Goal: Information Seeking & Learning: Learn about a topic

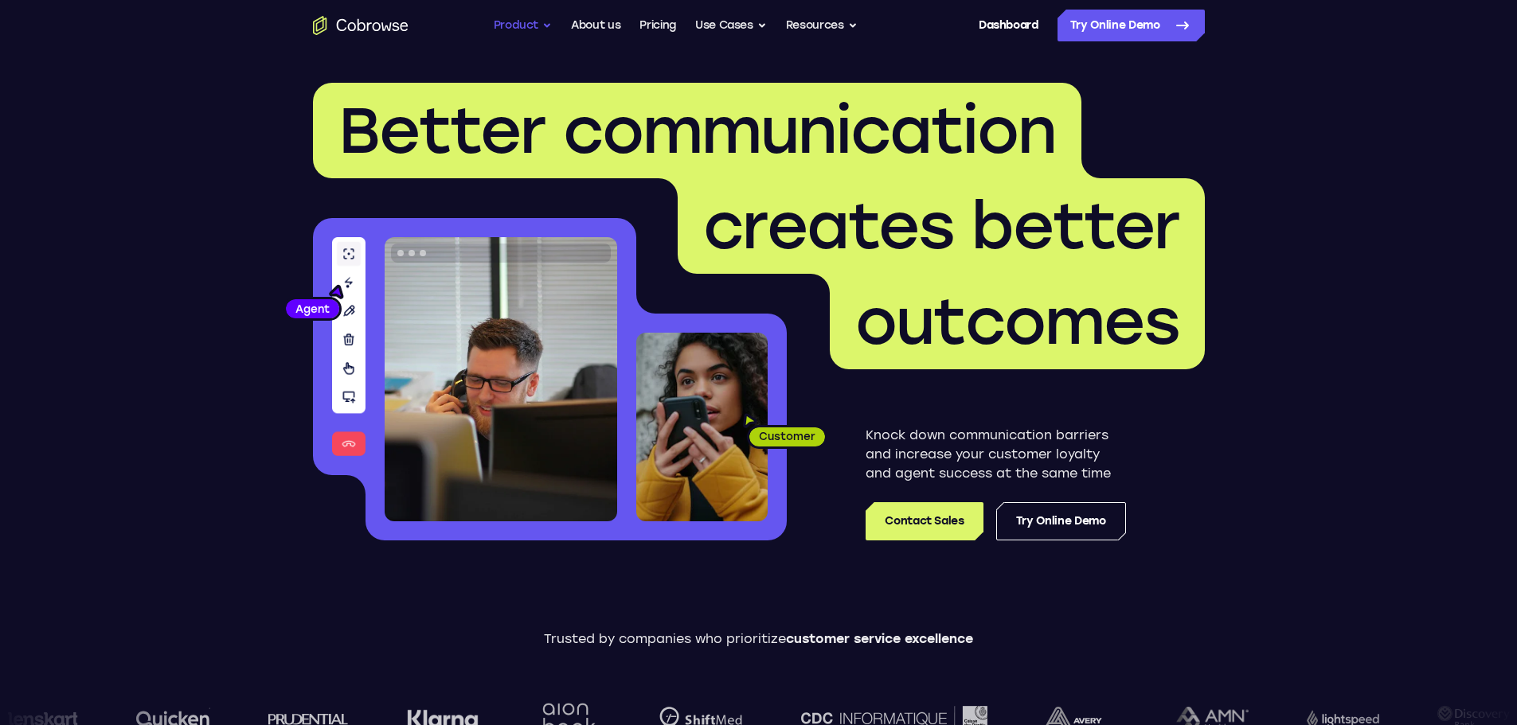
click at [528, 25] on button "Product" at bounding box center [523, 26] width 59 height 32
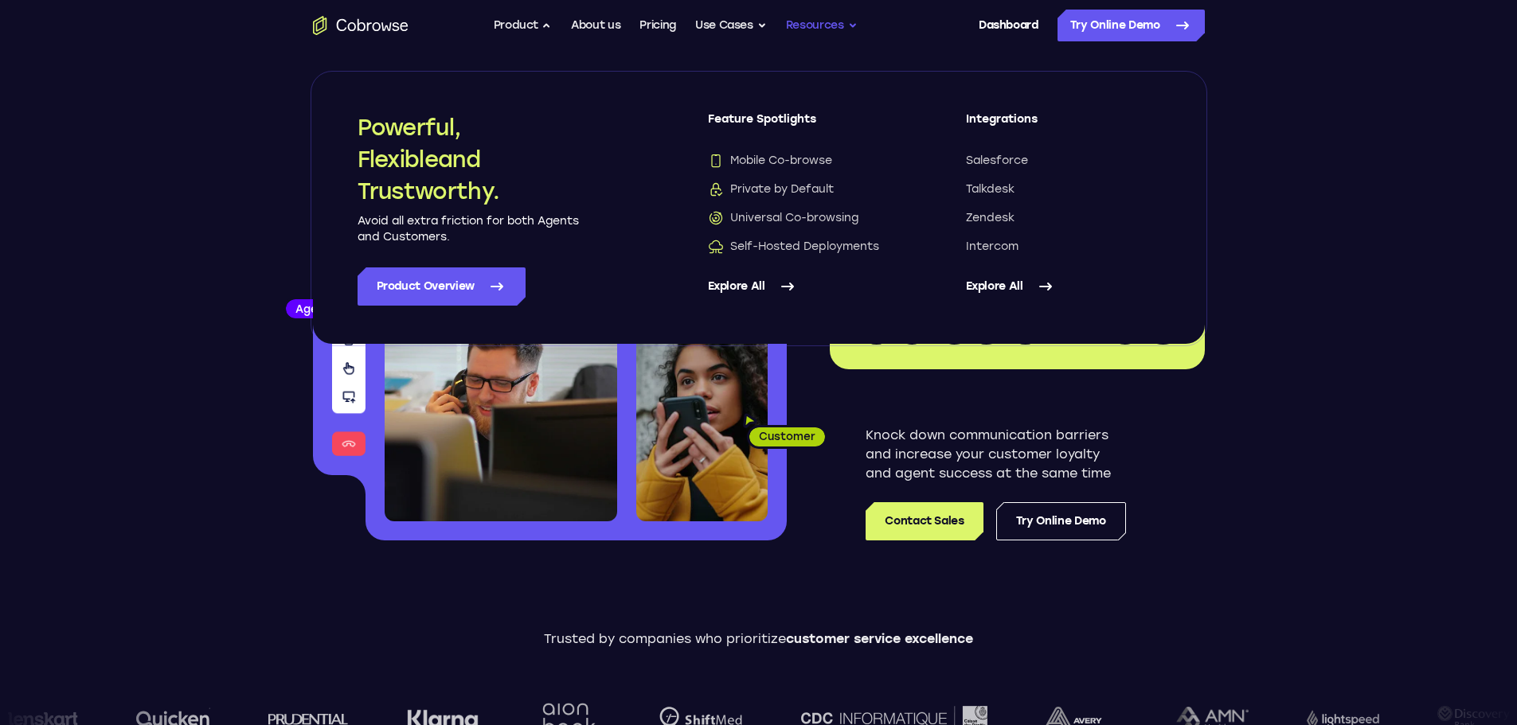
click at [814, 25] on button "Resources" at bounding box center [822, 26] width 72 height 32
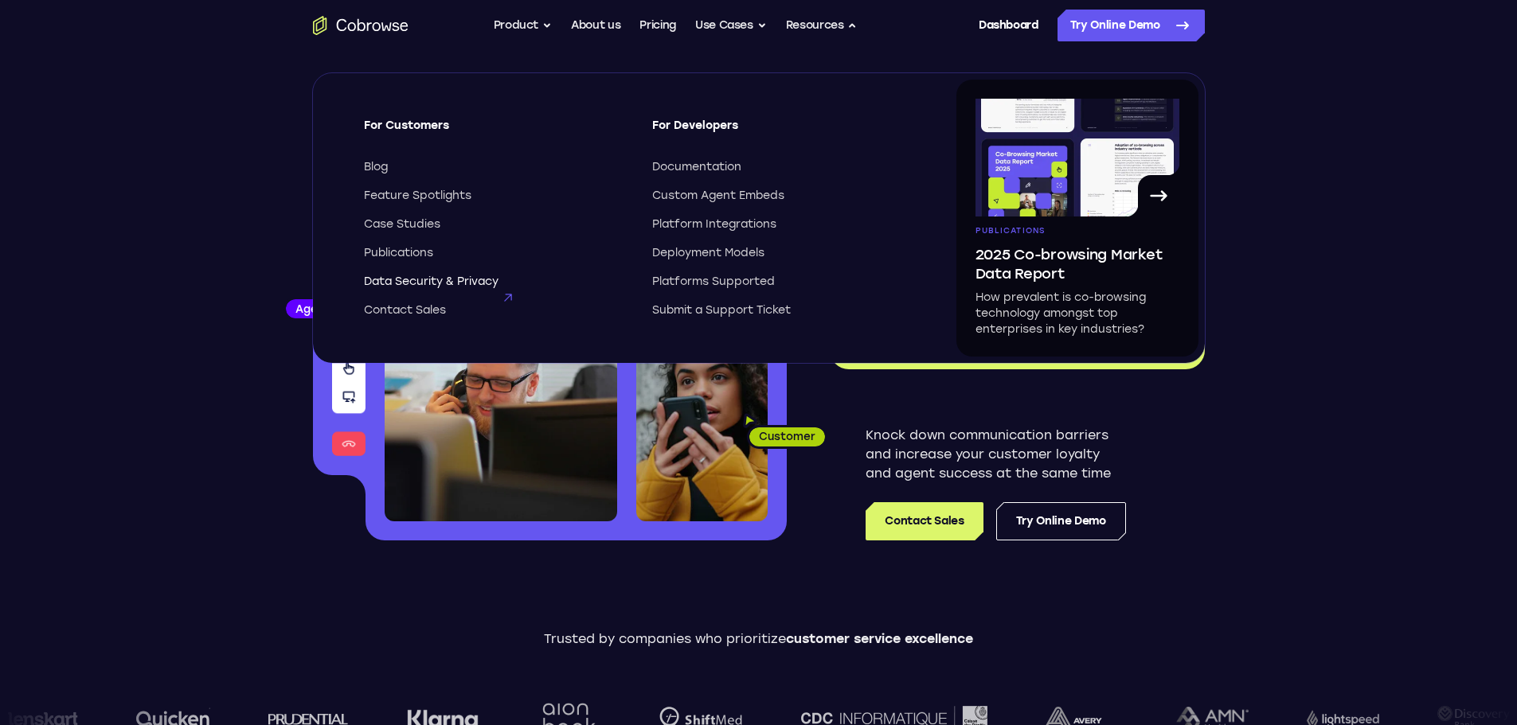
click at [433, 283] on span "Data Security & Privacy" at bounding box center [431, 282] width 135 height 16
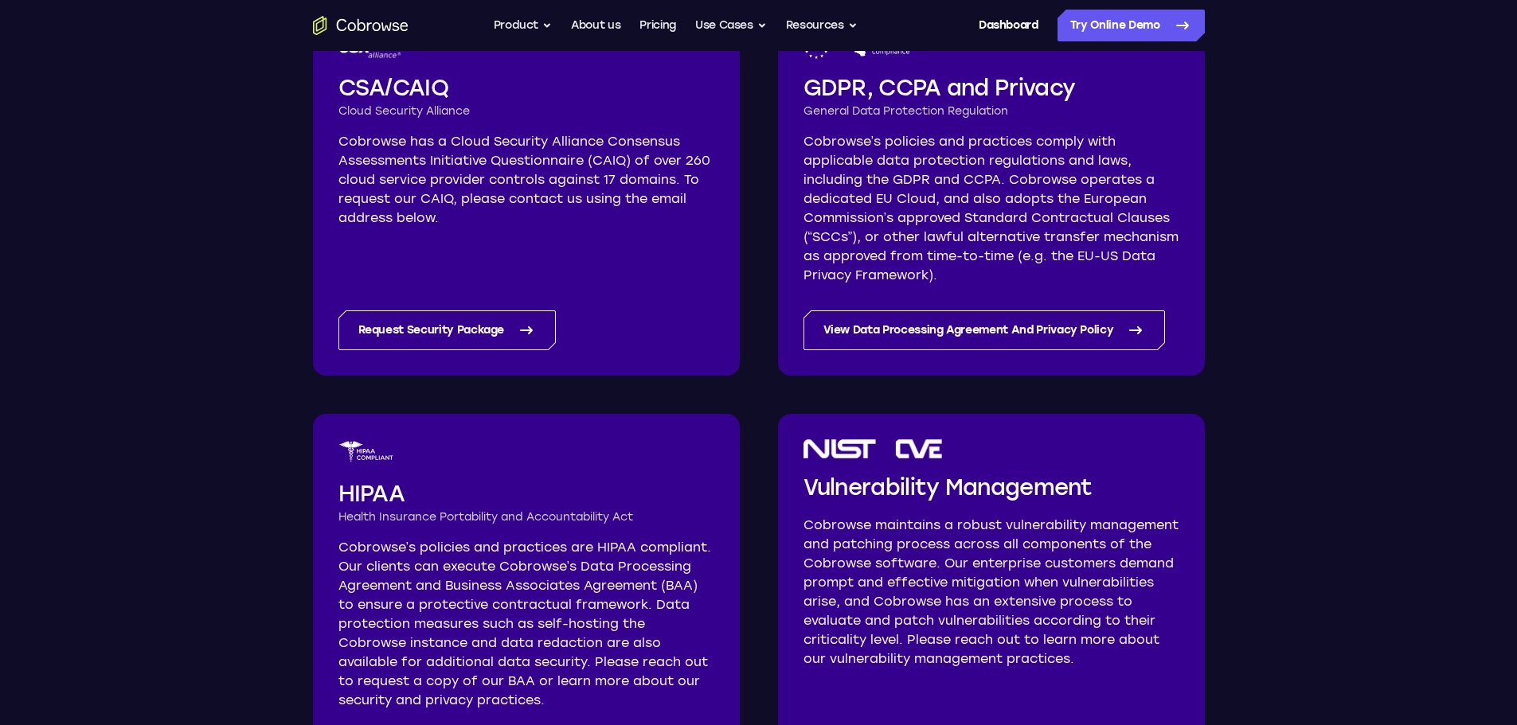
scroll to position [685, 0]
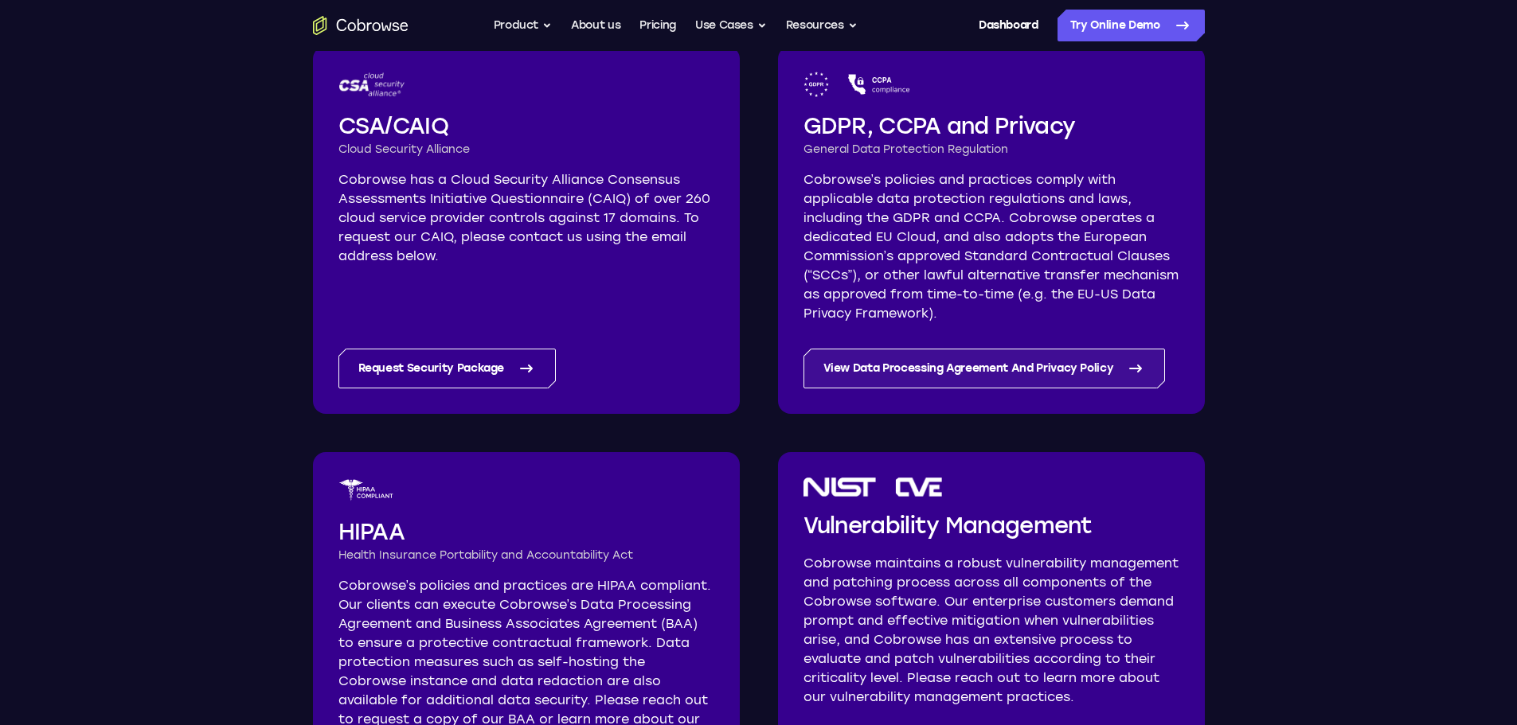
click at [1054, 365] on link "View Data Processing Agreement And Privacy Policy" at bounding box center [984, 369] width 362 height 40
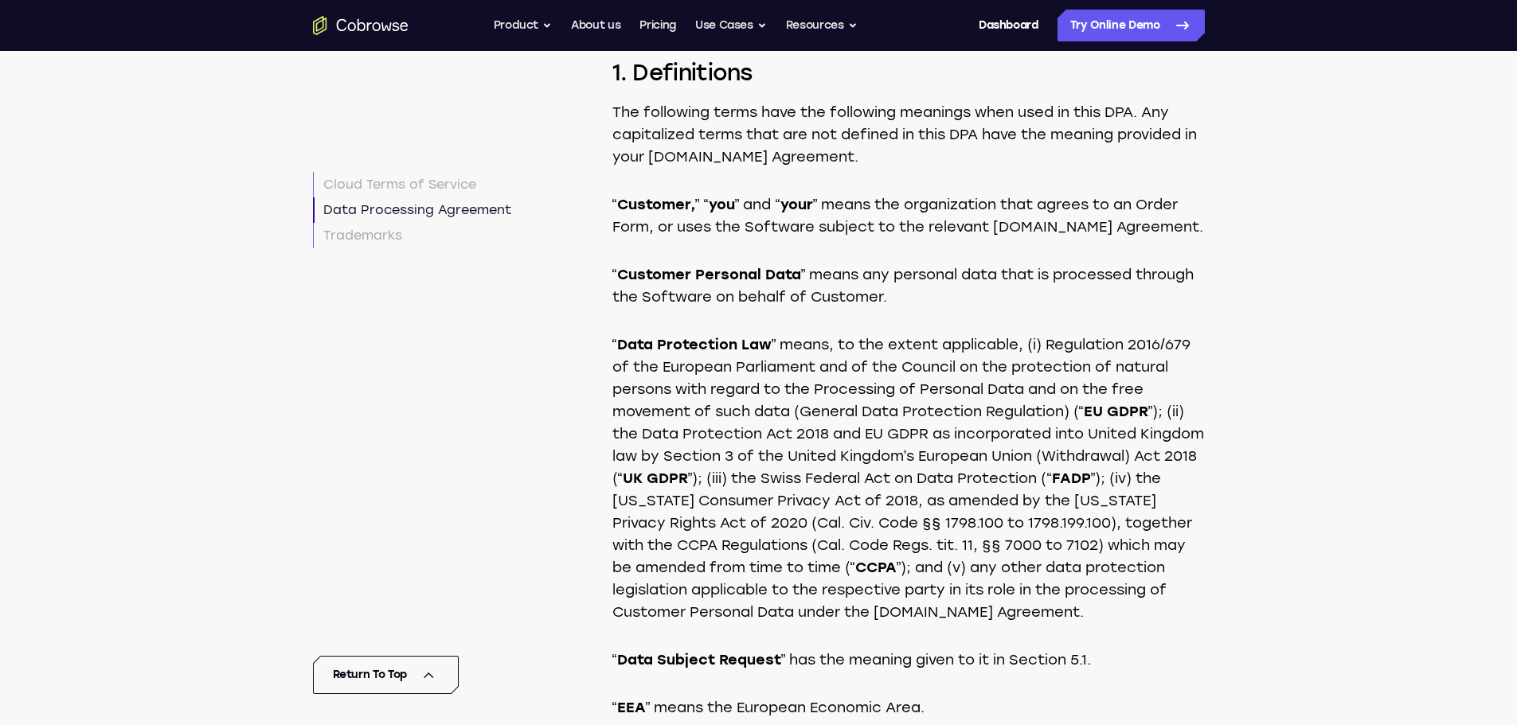
scroll to position [5293, 0]
